Goal: Check status

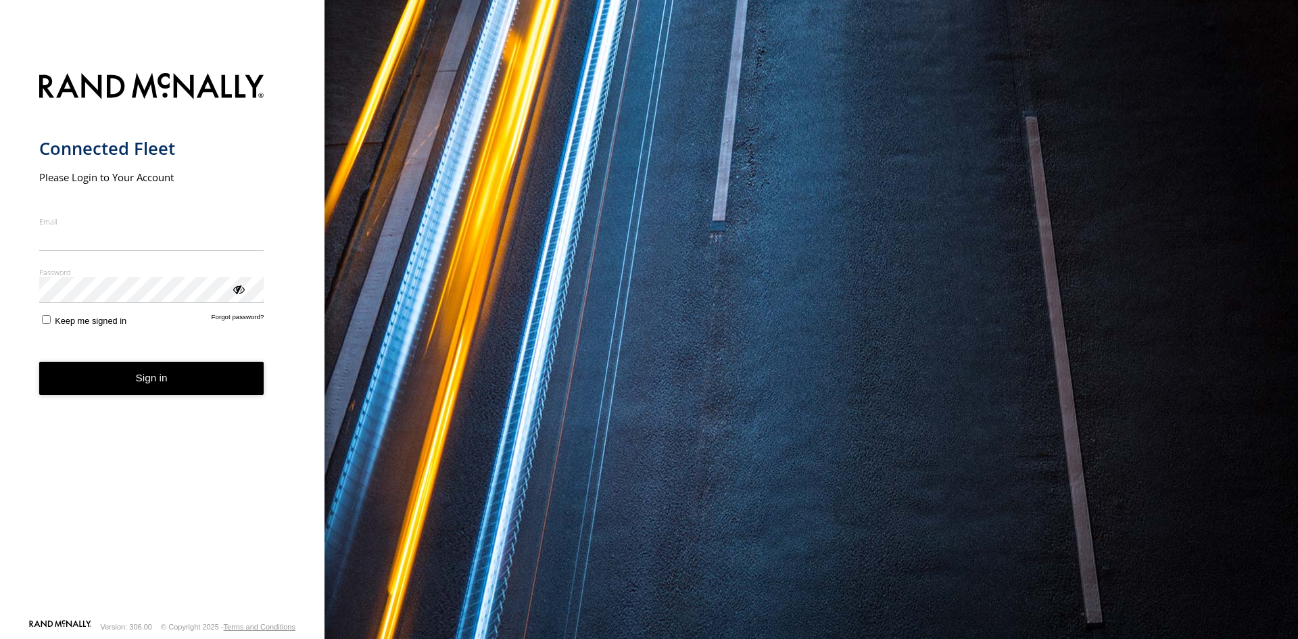
type input "**********"
drag, startPoint x: 166, startPoint y: 402, endPoint x: 208, endPoint y: 402, distance: 41.9
click at [166, 401] on form "**********" at bounding box center [162, 342] width 247 height 554
click at [122, 379] on button "Sign in" at bounding box center [151, 378] width 225 height 33
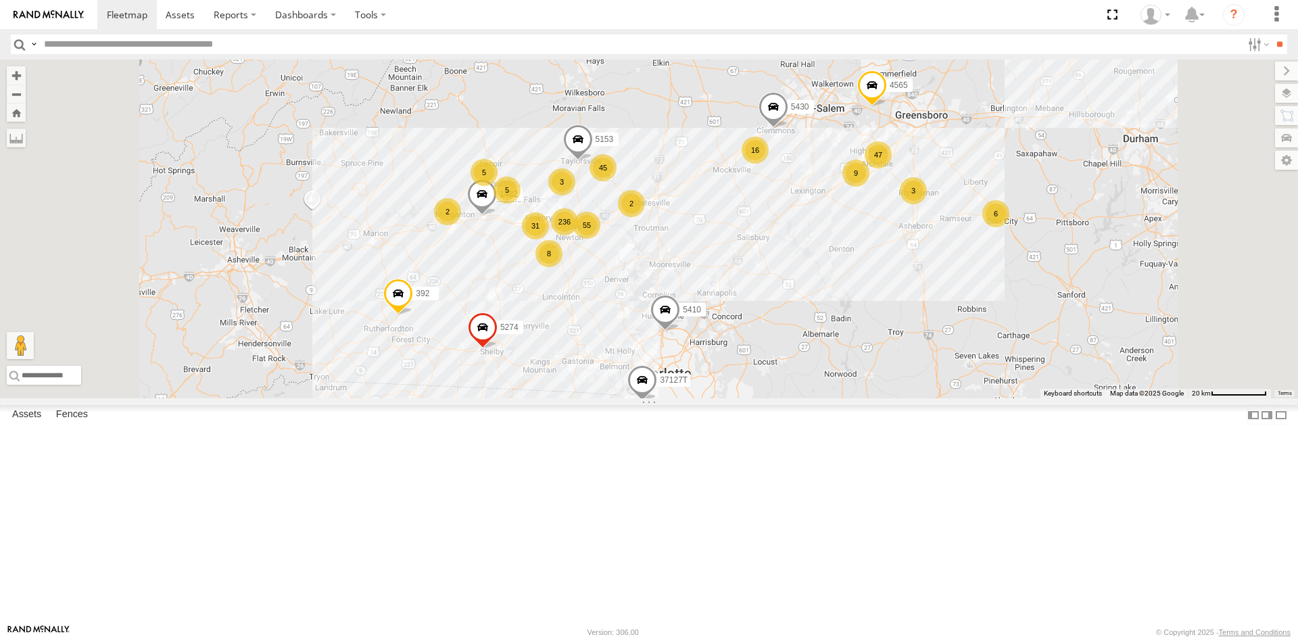
drag, startPoint x: 906, startPoint y: 268, endPoint x: 886, endPoint y: 339, distance: 74.5
click at [886, 339] on div "87121T 5318 T3214 40022T 40061T BAD 305436 37120T 5279 37121T BAD 884540 37139T…" at bounding box center [649, 228] width 1298 height 339
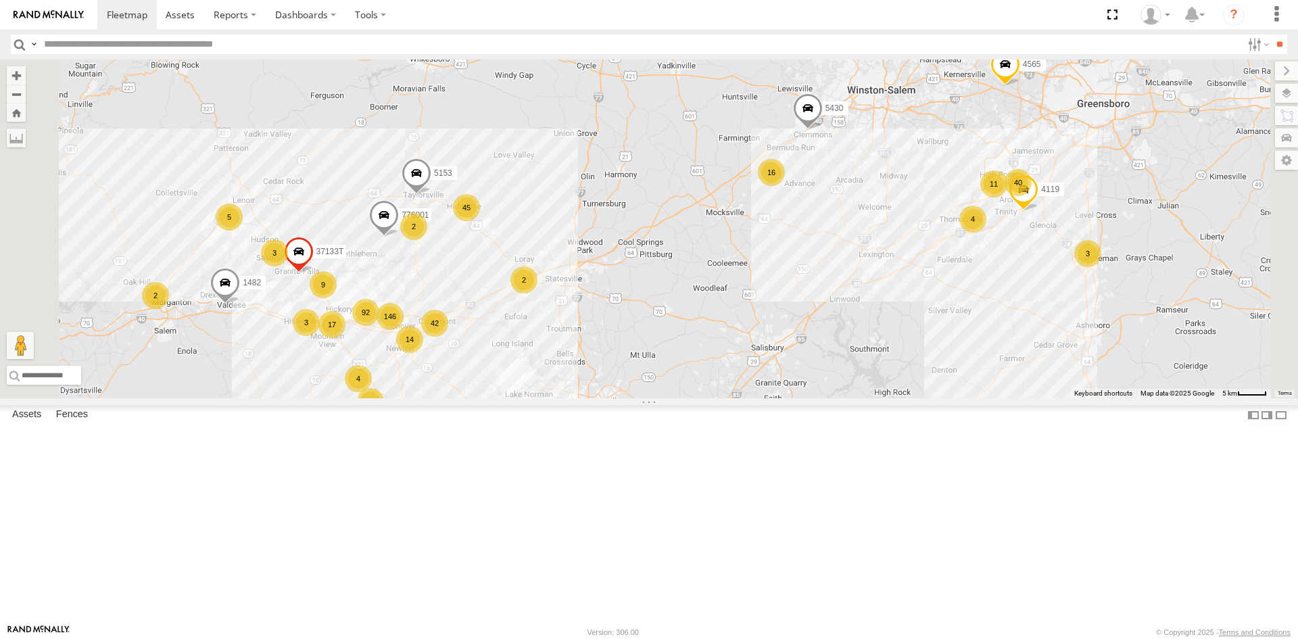
drag, startPoint x: 873, startPoint y: 304, endPoint x: 861, endPoint y: 405, distance: 101.5
click at [859, 398] on div "87121T 5318 T3214 40022T 40061T BAD 305436 37120T 5279 37121T BAD 884540 37139T…" at bounding box center [649, 228] width 1298 height 339
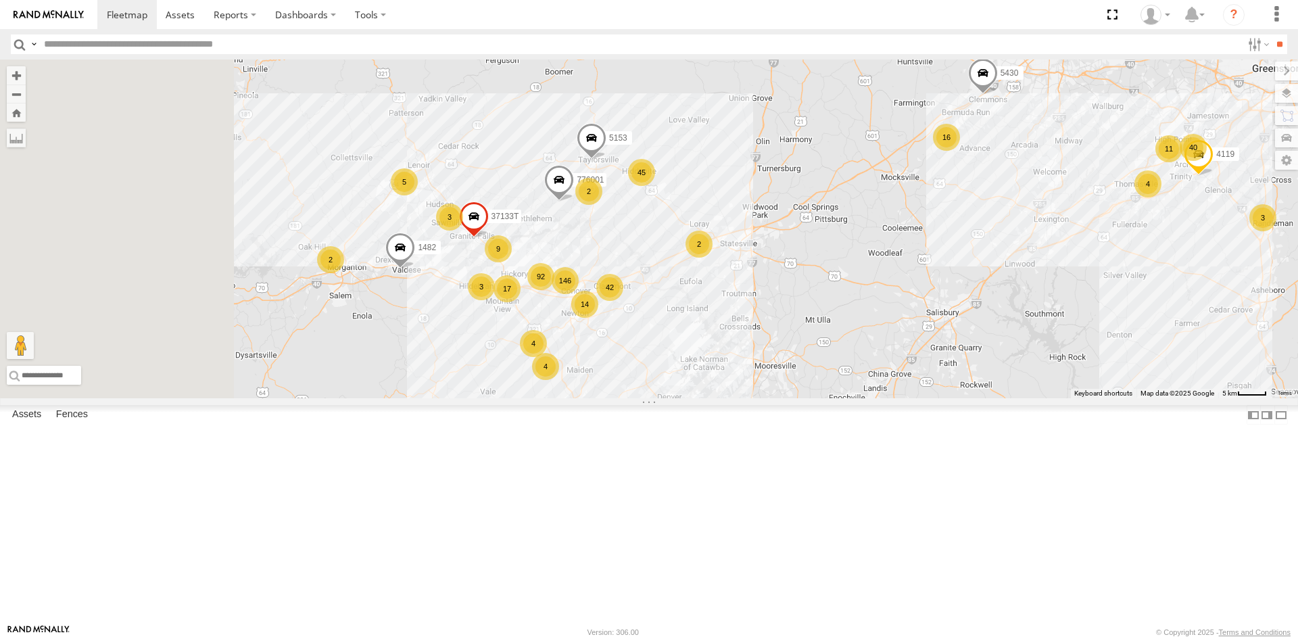
drag, startPoint x: 843, startPoint y: 419, endPoint x: 1009, endPoint y: 370, distance: 173.3
click at [1009, 370] on div "87121T 5318 T3214 40022T 40061T BAD 305436 37120T 5279 37121T BAD 884540 37139T…" at bounding box center [649, 228] width 1298 height 339
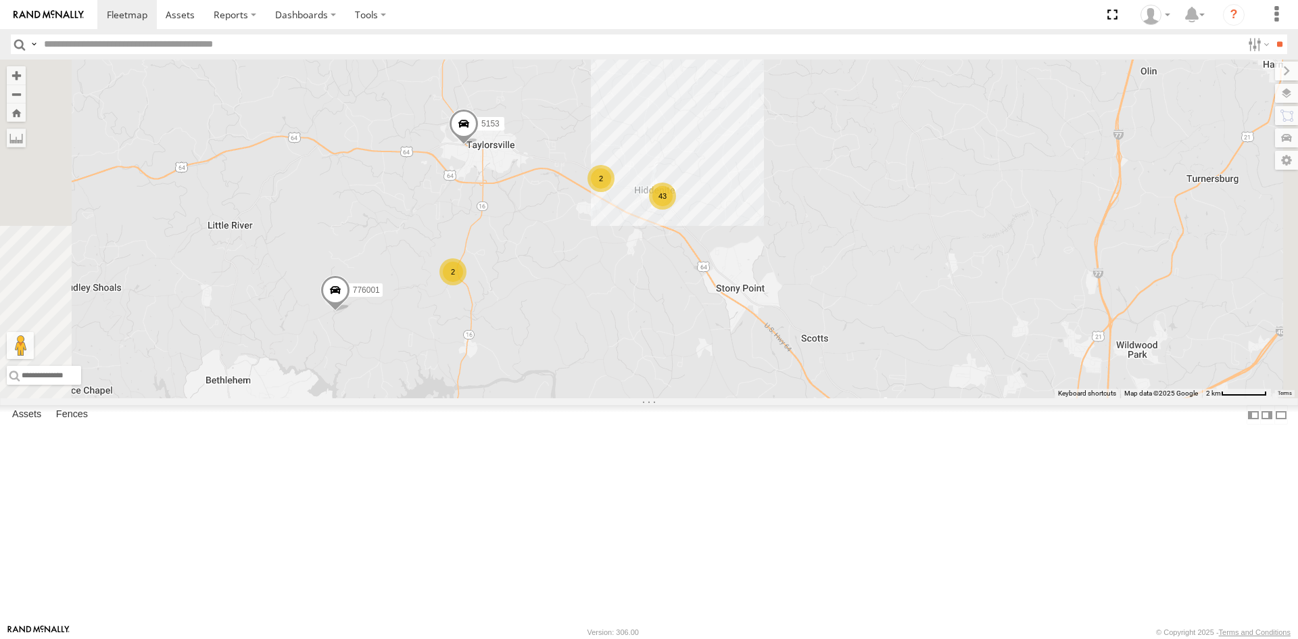
drag, startPoint x: 807, startPoint y: 234, endPoint x: 822, endPoint y: 327, distance: 94.6
click at [821, 331] on div "87121T 5318 T3214 40022T 40061T BAD 305436 37120T 5279 37121T BAD 884540 37139T…" at bounding box center [649, 228] width 1298 height 339
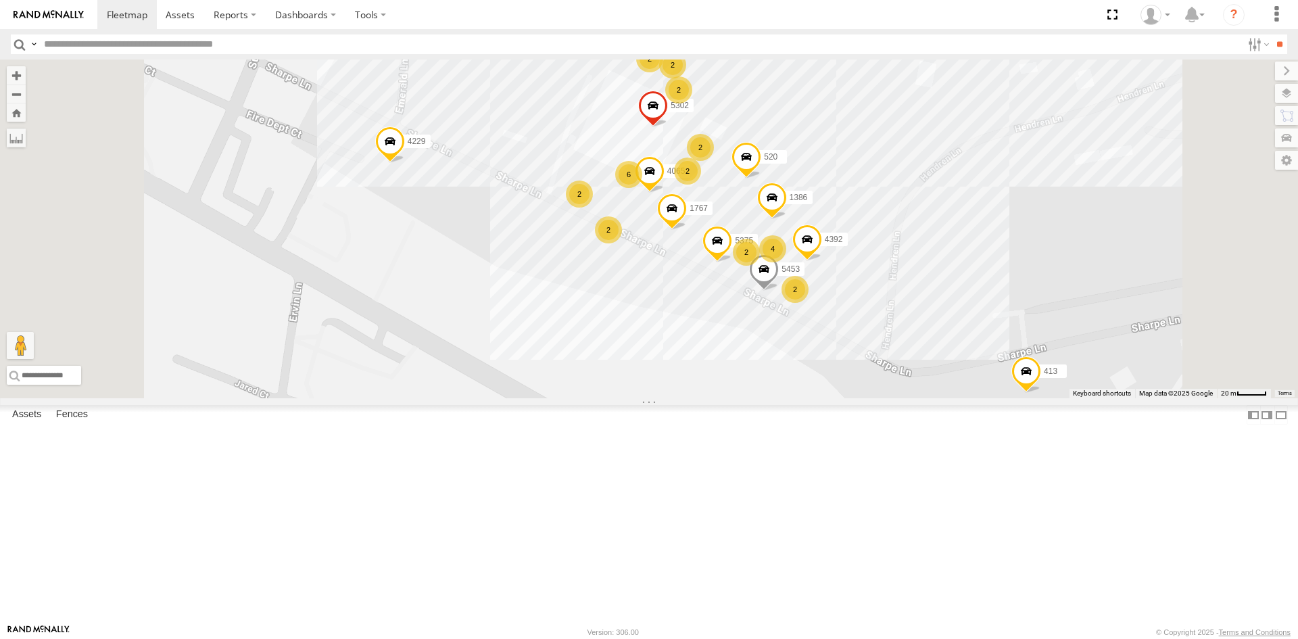
drag, startPoint x: 787, startPoint y: 319, endPoint x: 840, endPoint y: 439, distance: 131.7
click at [840, 398] on div "87121T 5318 T3214 40022T 40061T BAD 305436 37120T 5279 37121T BAD 884540 37139T…" at bounding box center [649, 228] width 1298 height 339
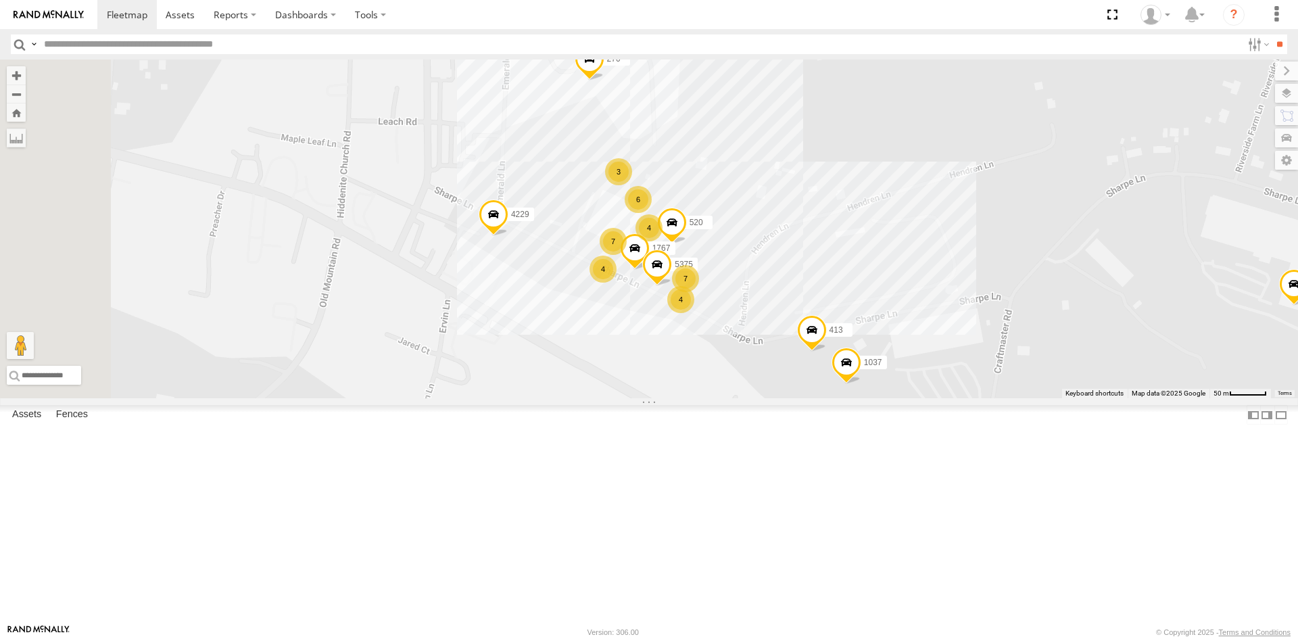
drag, startPoint x: 962, startPoint y: 429, endPoint x: 989, endPoint y: 380, distance: 55.7
click at [989, 380] on div "87121T 5318 T3214 40022T 40061T BAD 305436 37120T 5279 37121T BAD 884540 37139T…" at bounding box center [649, 228] width 1298 height 339
